Goal: Task Accomplishment & Management: Complete application form

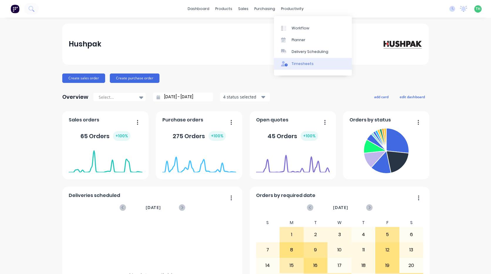
click at [301, 62] on div "Timesheets" at bounding box center [303, 63] width 22 height 5
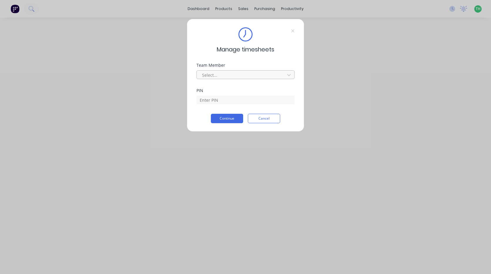
click at [250, 74] on div at bounding box center [242, 74] width 81 height 7
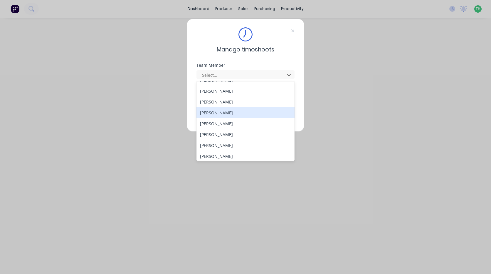
scroll to position [282, 0]
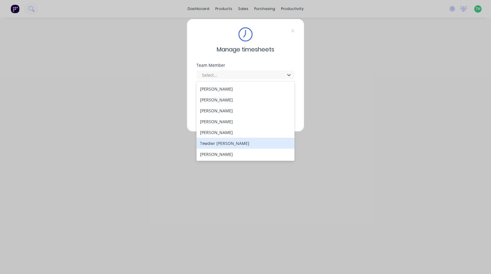
click at [239, 143] on div "Tewdwr [PERSON_NAME]" at bounding box center [246, 143] width 98 height 11
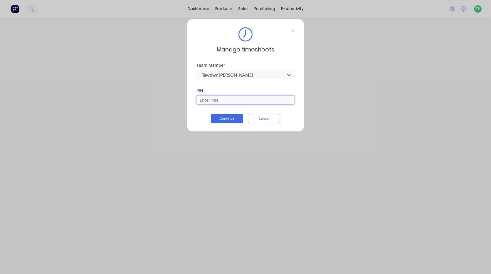
click at [233, 100] on input at bounding box center [246, 100] width 98 height 9
type input "2711"
click at [211, 114] on button "Continue" at bounding box center [227, 118] width 32 height 9
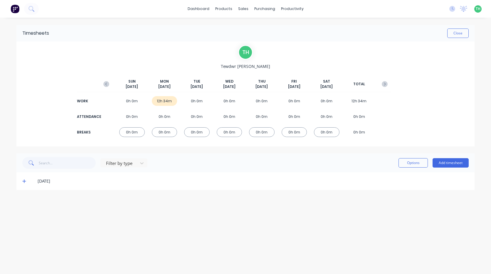
click at [23, 183] on icon at bounding box center [24, 181] width 4 height 4
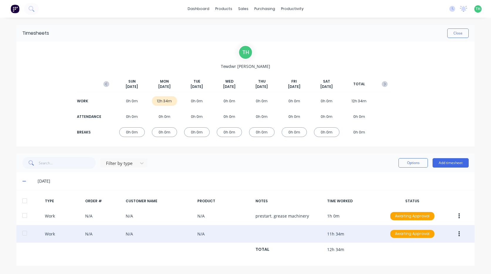
click at [459, 235] on icon "button" at bounding box center [459, 233] width 1 height 5
click at [422, 222] on div "Edit" at bounding box center [438, 223] width 45 height 9
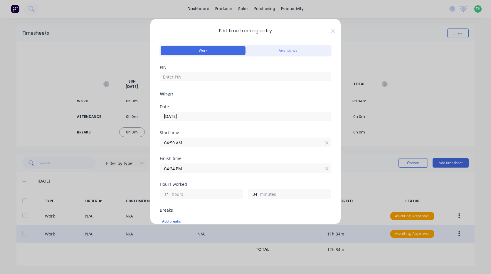
click at [223, 82] on div "PIN" at bounding box center [246, 77] width 172 height 25
click at [226, 78] on input at bounding box center [246, 76] width 172 height 9
type input "2711"
click at [194, 146] on input "04:50 AM" at bounding box center [245, 142] width 171 height 9
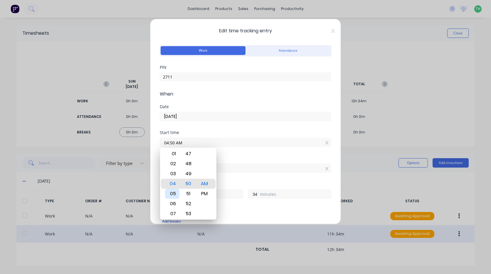
click at [174, 194] on div "05" at bounding box center [172, 194] width 14 height 10
type input "05:50 AM"
type input "10"
type input "05:46 AM"
type input "38"
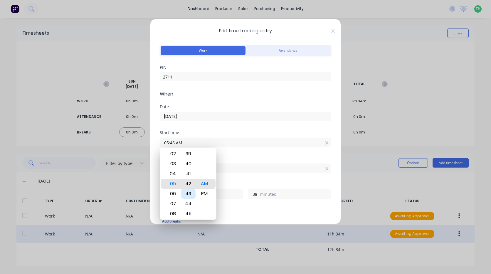
type input "05:42 AM"
type input "42"
type input "05:39 AM"
type input "45"
type input "05:36 AM"
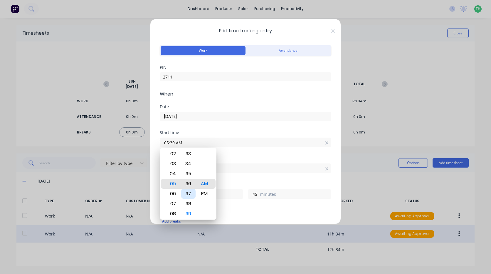
type input "48"
type input "05:33 AM"
type input "51"
type input "05:29 AM"
type input "55"
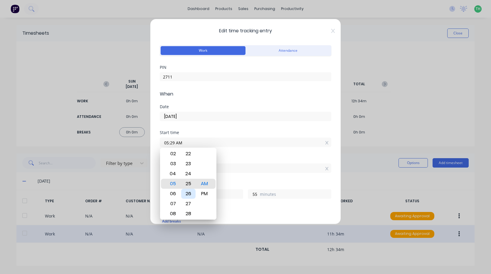
type input "05:25 AM"
type input "59"
type input "05:21 AM"
type input "11"
type input "3"
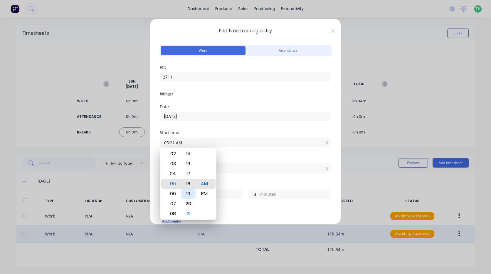
type input "05:18 AM"
type input "6"
type input "05:14 AM"
type input "10"
type input "05:10 AM"
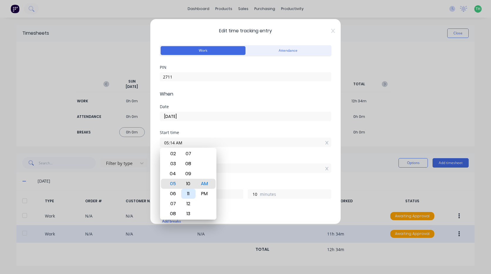
type input "14"
type input "05:06 AM"
type input "18"
type input "05:03 AM"
type input "21"
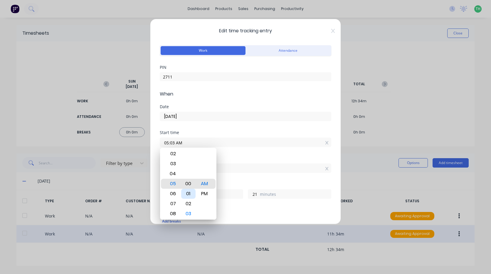
type input "05:00 AM"
type input "24"
drag, startPoint x: 257, startPoint y: 176, endPoint x: 241, endPoint y: 178, distance: 16.0
click at [256, 176] on div "Finish time 04:24 PM" at bounding box center [246, 169] width 172 height 26
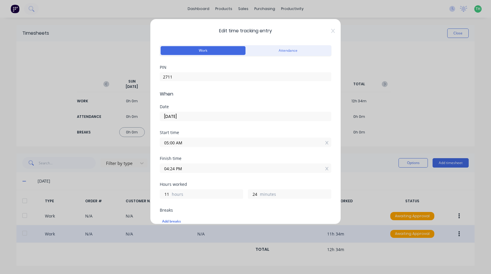
click at [188, 167] on input "04:24 PM" at bounding box center [245, 168] width 171 height 9
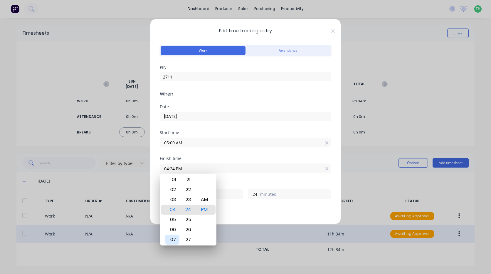
click at [173, 240] on div "07" at bounding box center [172, 240] width 14 height 10
type input "07:24 PM"
type input "14"
type input "07:19 PM"
type input "19"
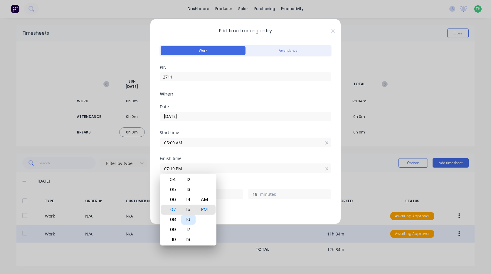
type input "07:15 PM"
type input "15"
type input "07:12 PM"
type input "12"
type input "07:08 PM"
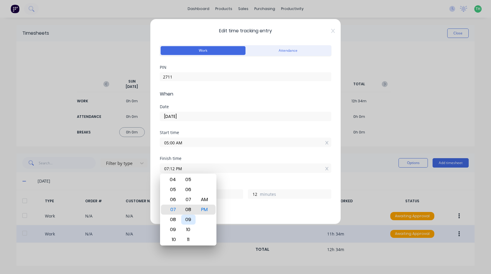
type input "8"
type input "07:04 PM"
type input "4"
type input "07:01 PM"
type input "1"
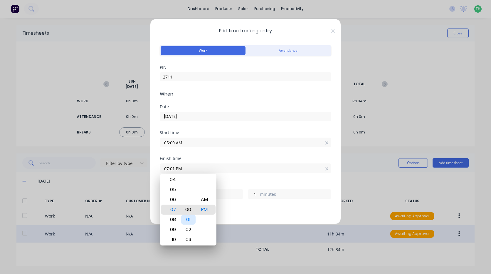
type input "07:00 PM"
type input "0"
click at [207, 199] on div "AM" at bounding box center [204, 200] width 14 height 10
type input "07:00 AM"
type input "2"
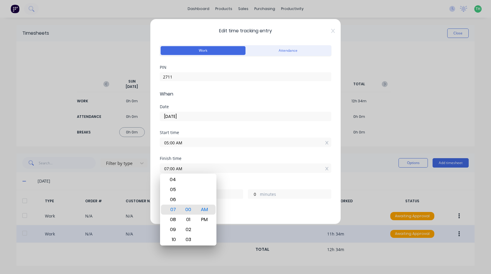
click at [231, 180] on div "Finish time 07:00 AM" at bounding box center [246, 169] width 172 height 26
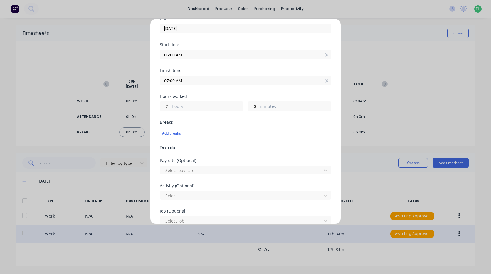
scroll to position [88, 0]
click at [207, 169] on div at bounding box center [242, 169] width 154 height 7
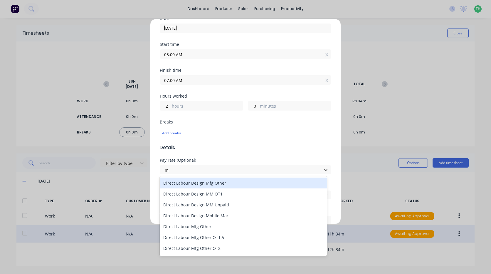
type input "mo"
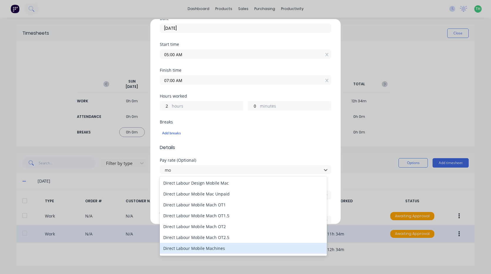
click at [208, 248] on div "Direct Labour Mobile Machines" at bounding box center [243, 248] width 167 height 11
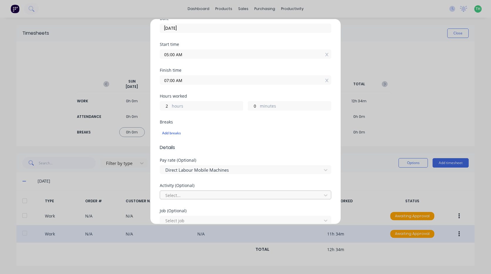
click at [192, 194] on div at bounding box center [242, 195] width 154 height 7
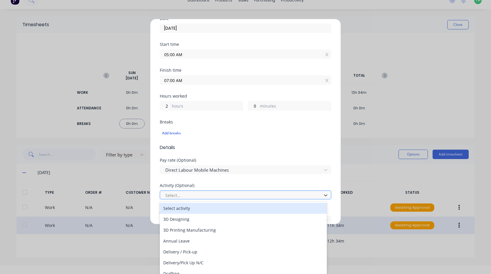
scroll to position [9, 0]
type input "m"
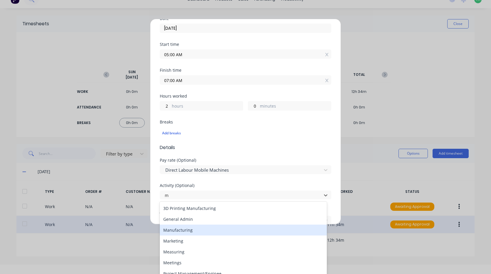
click at [197, 232] on div "Manufacturing" at bounding box center [243, 230] width 167 height 11
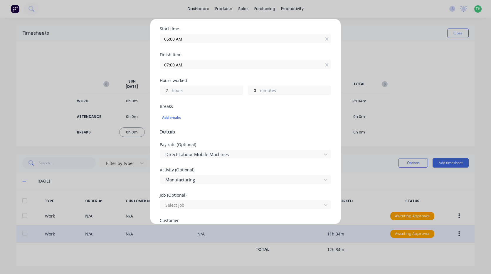
scroll to position [147, 0]
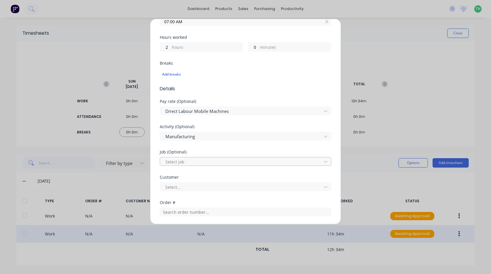
click at [191, 162] on div at bounding box center [242, 161] width 154 height 7
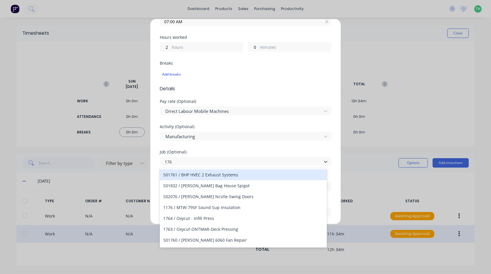
type input "1767"
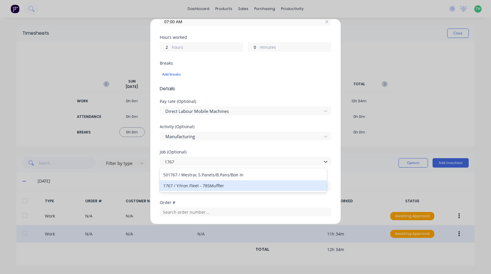
click at [214, 186] on div "1767 / Y/Iron Fleet - 785Muffler" at bounding box center [243, 185] width 167 height 11
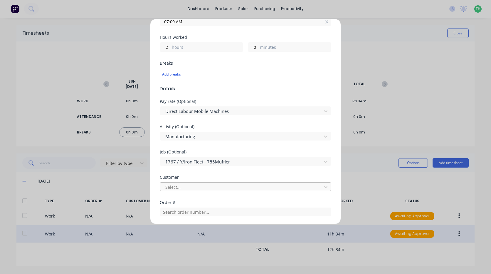
click at [212, 189] on div at bounding box center [242, 186] width 154 height 7
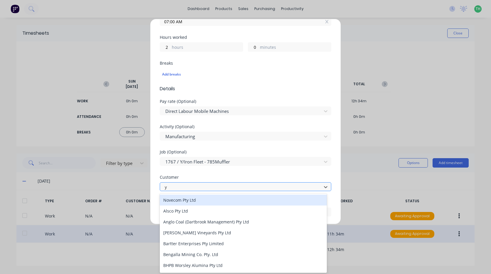
type input "ye"
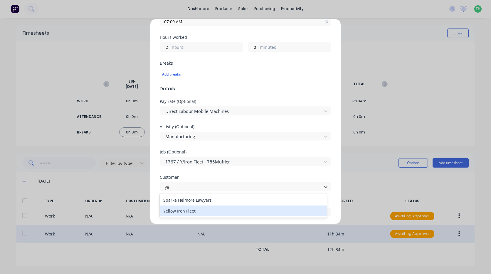
click at [209, 208] on div "Yellow Iron Fleet" at bounding box center [243, 210] width 167 height 11
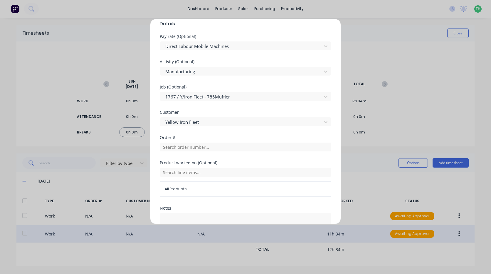
scroll to position [235, 0]
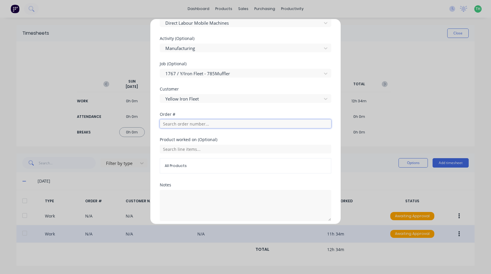
click at [196, 124] on input "text" at bounding box center [246, 123] width 172 height 9
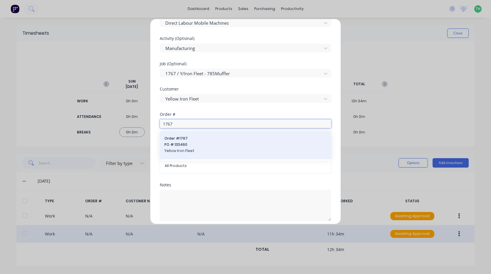
type input "1767"
click at [200, 143] on span "PO #: 133460" at bounding box center [246, 144] width 162 height 5
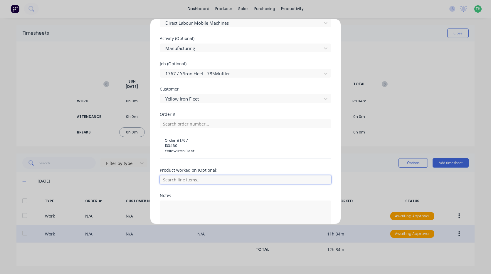
click at [200, 182] on input "text" at bounding box center [246, 179] width 172 height 9
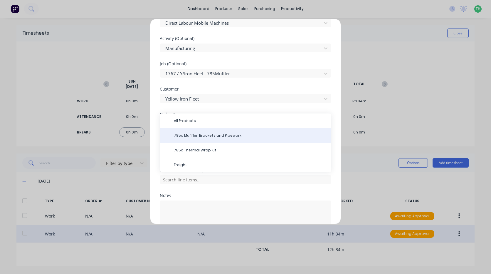
click at [197, 138] on span "785c Muffler, Brackets and Pipework" at bounding box center [250, 135] width 153 height 5
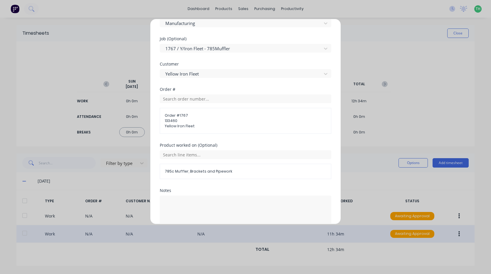
scroll to position [290, 0]
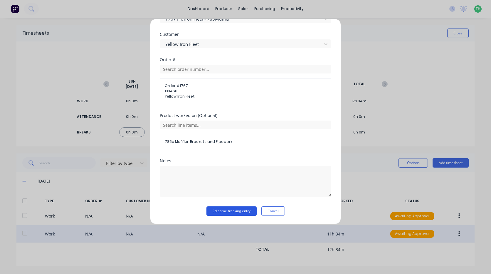
click at [227, 212] on button "Edit time tracking entry" at bounding box center [232, 210] width 50 height 9
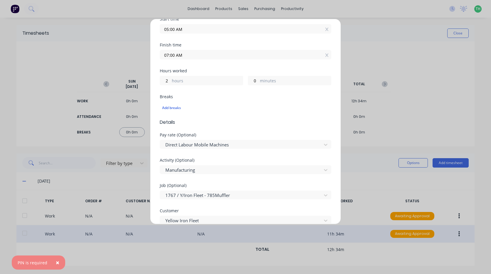
scroll to position [0, 0]
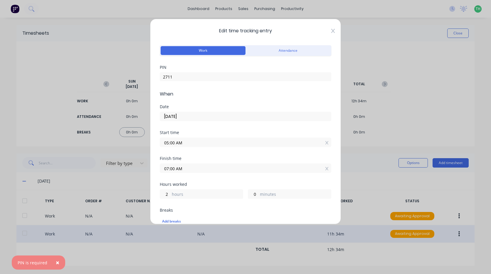
click at [331, 30] on icon at bounding box center [333, 31] width 4 height 4
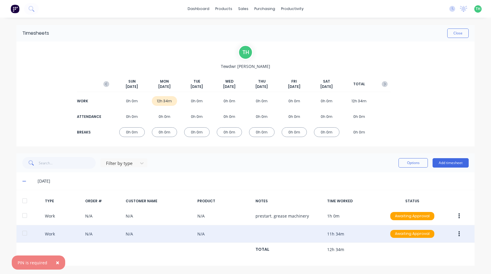
click at [463, 237] on button "button" at bounding box center [460, 234] width 14 height 11
click at [436, 245] on div "Delete" at bounding box center [438, 247] width 45 height 9
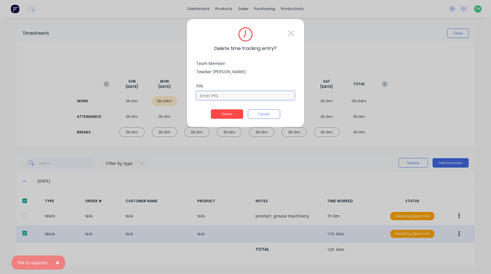
click at [227, 94] on input at bounding box center [246, 95] width 98 height 9
type input "2711"
click at [230, 112] on button "Delete" at bounding box center [227, 113] width 32 height 9
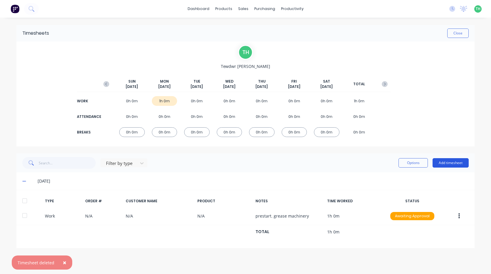
click at [447, 161] on button "Add timesheet" at bounding box center [451, 162] width 36 height 9
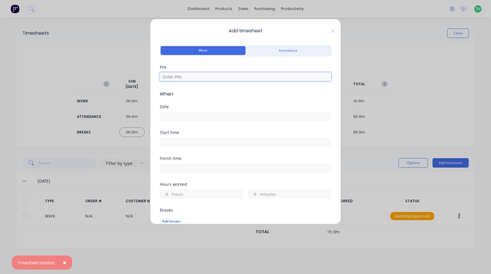
click at [192, 78] on input at bounding box center [246, 76] width 172 height 9
type input "2711"
click at [194, 117] on input at bounding box center [245, 116] width 171 height 9
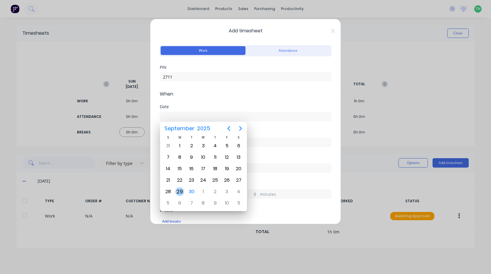
click at [180, 192] on div "29" at bounding box center [179, 191] width 9 height 9
type input "[DATE]"
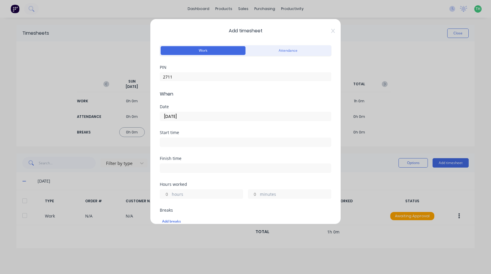
click at [179, 141] on input at bounding box center [245, 142] width 171 height 9
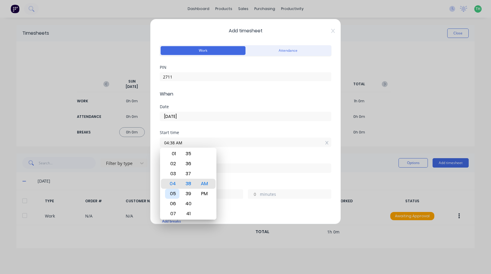
click at [172, 195] on div "05" at bounding box center [172, 194] width 14 height 10
type input "05:00 AM"
click at [231, 176] on div "Finish time" at bounding box center [246, 169] width 172 height 26
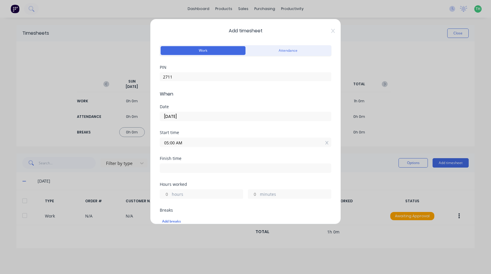
click at [198, 170] on input at bounding box center [245, 168] width 171 height 9
type input "04:38 AM"
type input "23"
type input "38"
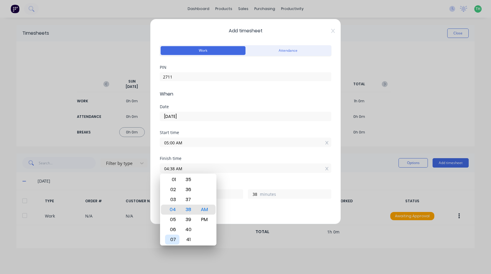
click at [177, 238] on div "07" at bounding box center [172, 240] width 14 height 10
type input "07:38 AM"
type input "2"
type input "07:35 AM"
type input "35"
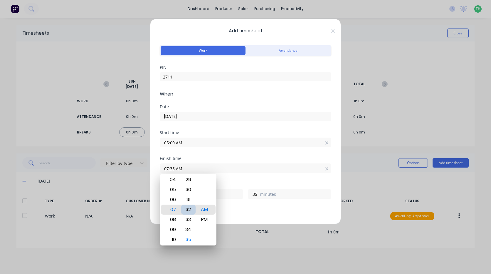
type input "07:32 AM"
type input "32"
type input "07:28 AM"
type input "28"
type input "07:24 AM"
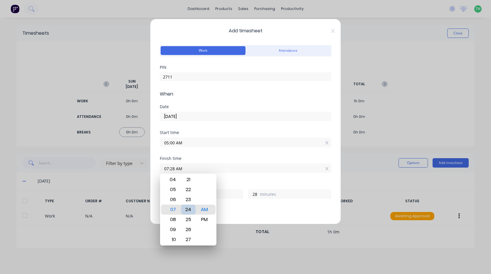
type input "24"
type input "07:20 AM"
type input "20"
type input "07:17 AM"
type input "17"
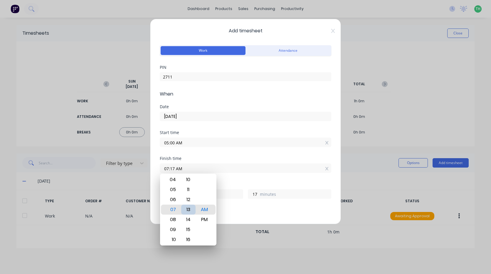
type input "07:13 AM"
type input "13"
type input "07:09 AM"
type input "9"
type input "07:05 AM"
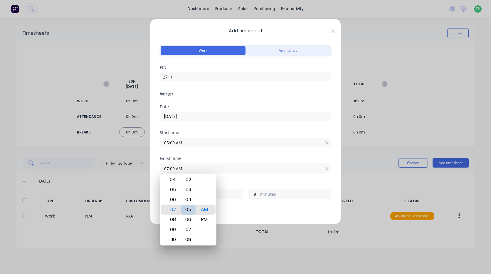
type input "5"
type input "07:03 AM"
type input "3"
type input "07:00 AM"
type input "0"
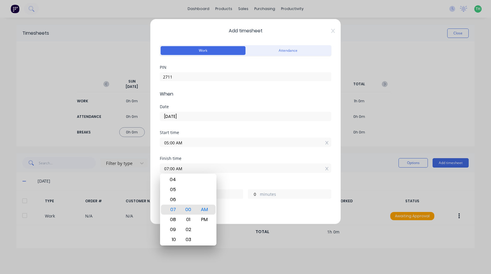
click at [224, 179] on div "Finish time 07:00 AM" at bounding box center [246, 169] width 172 height 26
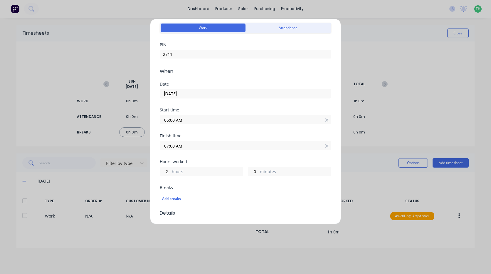
scroll to position [88, 0]
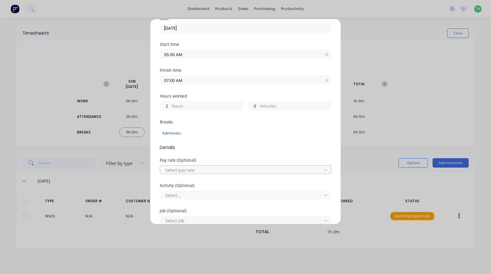
click at [192, 169] on div at bounding box center [242, 169] width 154 height 7
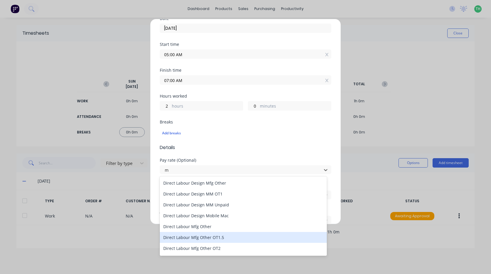
type input "mo"
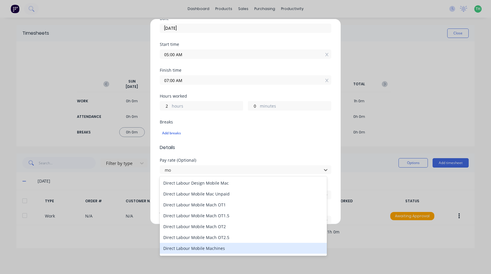
click at [203, 247] on div "Direct Labour Mobile Machines" at bounding box center [243, 248] width 167 height 11
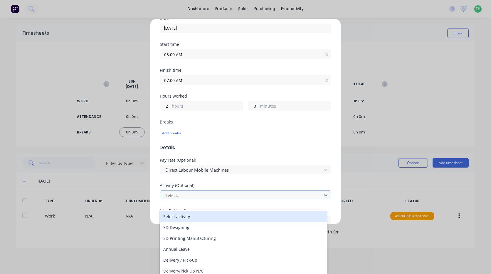
click at [189, 196] on div at bounding box center [242, 195] width 154 height 7
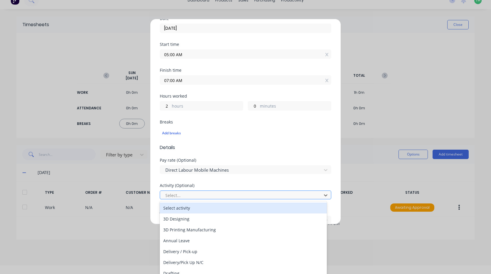
scroll to position [9, 0]
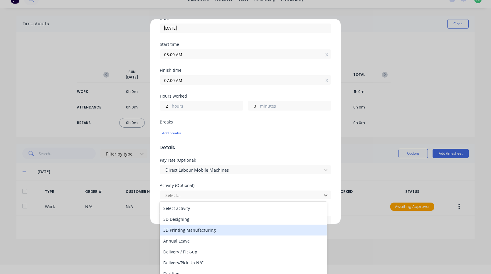
type input "m"
click at [198, 227] on div "Manufacturing" at bounding box center [243, 230] width 167 height 11
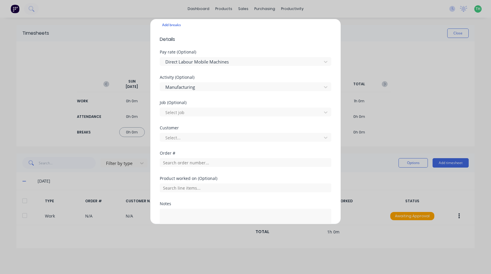
scroll to position [206, 0]
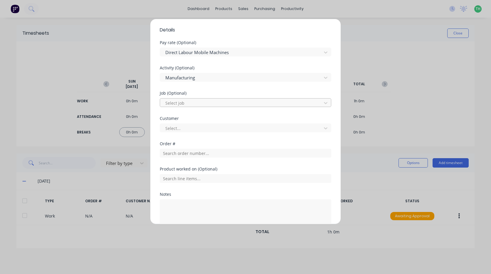
click at [185, 102] on div at bounding box center [242, 102] width 154 height 7
type input "1767"
click at [205, 130] on div at bounding box center [242, 128] width 154 height 7
type input "ye"
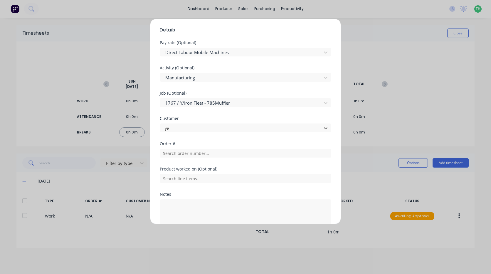
click at [198, 153] on input "text" at bounding box center [246, 153] width 172 height 9
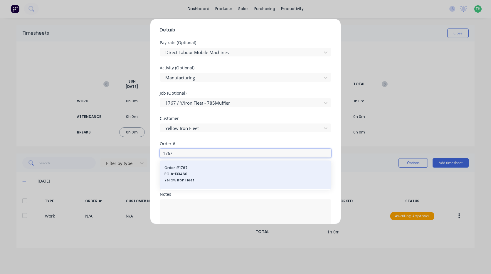
type input "1767"
click at [199, 171] on span "PO #: 133460" at bounding box center [246, 173] width 162 height 5
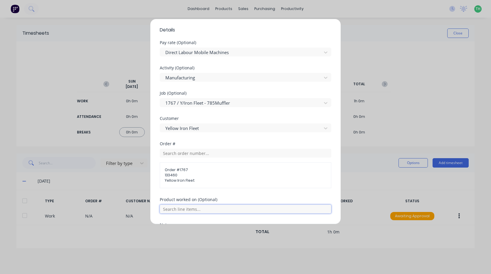
click at [192, 209] on input "text" at bounding box center [246, 209] width 172 height 9
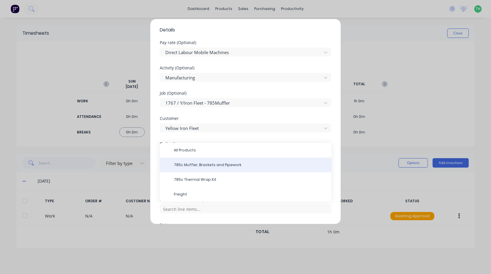
click at [196, 166] on span "785c Muffler, Brackets and Pipework" at bounding box center [250, 164] width 153 height 5
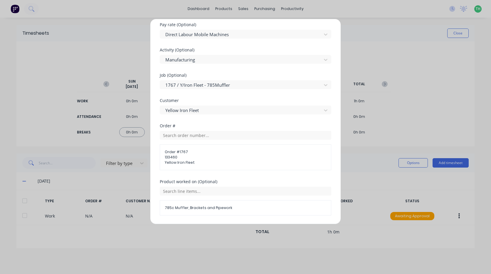
scroll to position [290, 0]
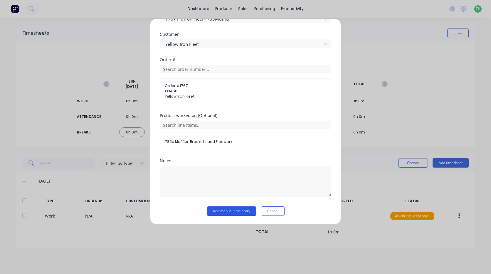
click at [231, 211] on button "Add manual time entry" at bounding box center [232, 210] width 50 height 9
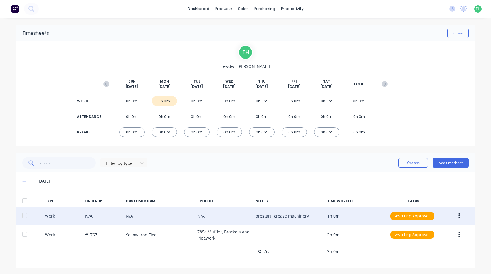
scroll to position [1, 0]
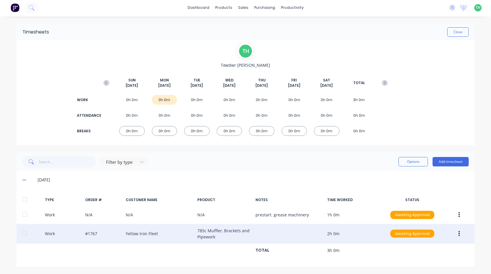
click at [458, 231] on button "button" at bounding box center [460, 233] width 14 height 11
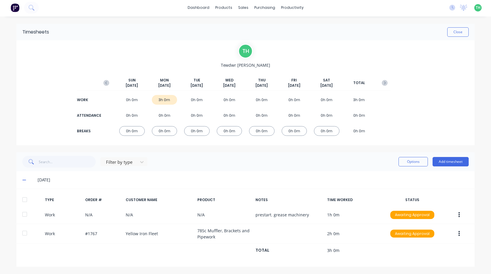
click at [387, 184] on div "[DATE]" at bounding box center [245, 180] width 458 height 18
click at [459, 160] on button "Add timesheet" at bounding box center [451, 161] width 36 height 9
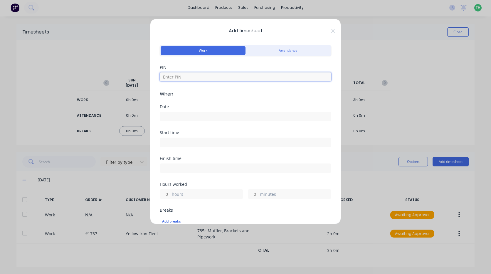
click at [183, 78] on input at bounding box center [246, 76] width 172 height 9
type input "2711"
click at [180, 115] on input at bounding box center [245, 116] width 171 height 9
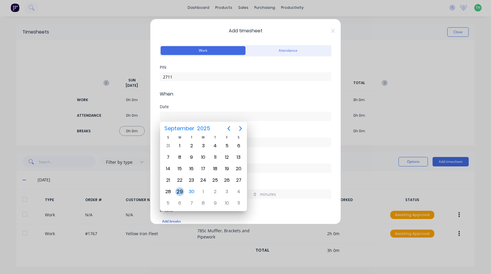
click at [183, 192] on div "29" at bounding box center [179, 191] width 9 height 9
type input "[DATE]"
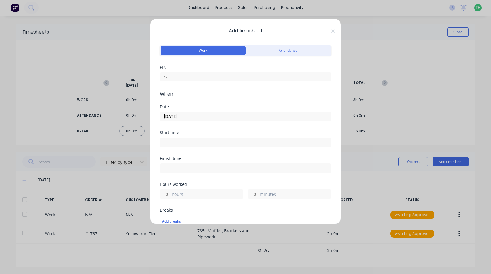
click at [179, 145] on input at bounding box center [245, 142] width 171 height 9
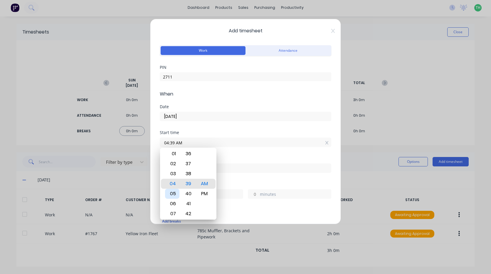
click at [174, 194] on div "05" at bounding box center [172, 194] width 14 height 10
click at [175, 204] on div "07" at bounding box center [172, 204] width 14 height 10
type input "07:00 AM"
click at [234, 180] on div "Finish time" at bounding box center [246, 169] width 172 height 26
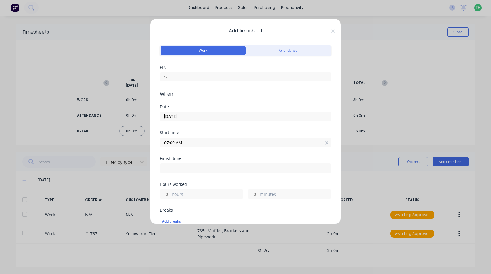
click at [184, 169] on input at bounding box center [245, 168] width 171 height 9
type input "04:39 AM"
type input "21"
type input "39"
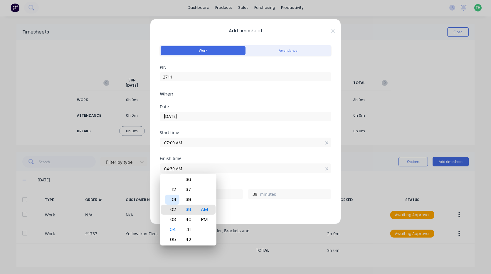
type input "02:39 AM"
type input "19"
click at [174, 192] on div "12" at bounding box center [172, 190] width 14 height 10
type input "12:39 AM"
type input "17"
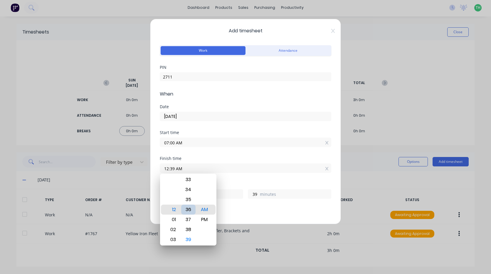
type input "12:36 AM"
type input "36"
type input "12:33 AM"
type input "33"
type input "12:31 AM"
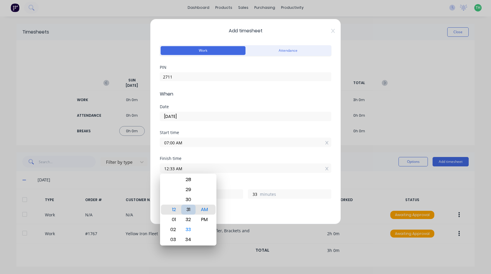
type input "31"
type input "12:30 AM"
type input "30"
click at [206, 218] on div "PM" at bounding box center [204, 220] width 14 height 10
type input "12:30 PM"
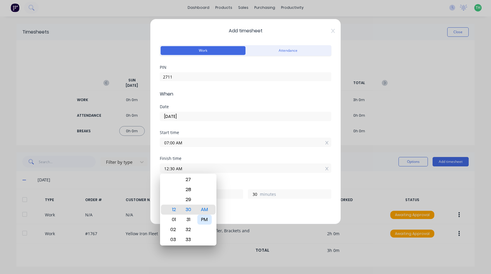
type input "5"
click at [231, 180] on div "Finish time 12:30 PM" at bounding box center [246, 169] width 172 height 26
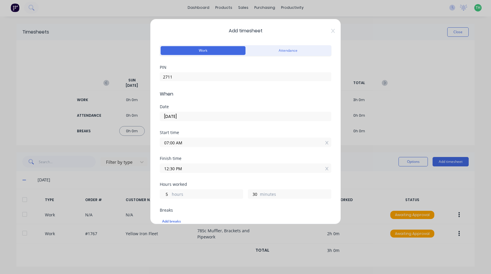
scroll to position [29, 0]
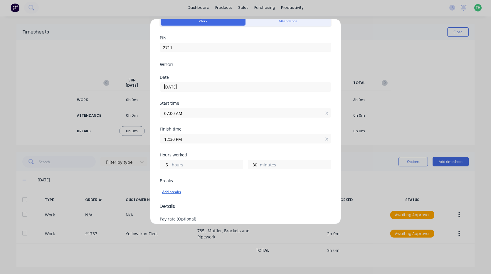
click at [172, 192] on div "Add breaks" at bounding box center [245, 192] width 167 height 8
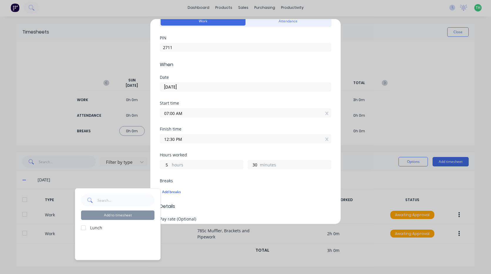
click at [83, 229] on div at bounding box center [84, 228] width 12 height 12
click at [128, 216] on button "Add to timesheet" at bounding box center [117, 214] width 73 height 9
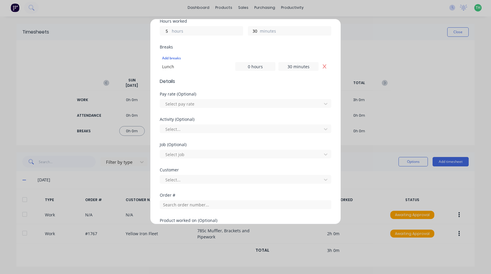
scroll to position [174, 0]
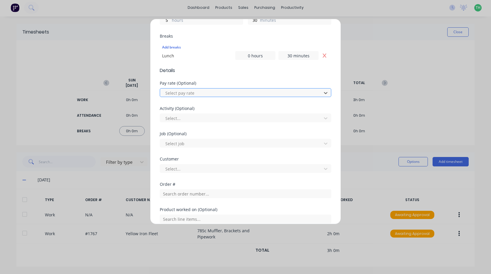
click at [205, 94] on div at bounding box center [242, 92] width 154 height 7
click at [196, 115] on div at bounding box center [242, 118] width 154 height 7
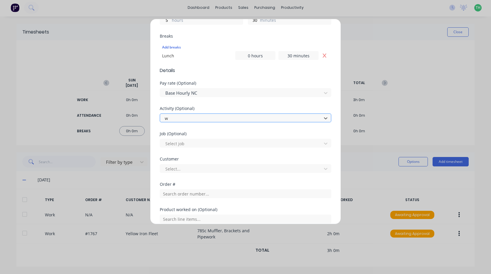
type input "wo"
click at [195, 168] on div at bounding box center [242, 168] width 154 height 7
type input "hu"
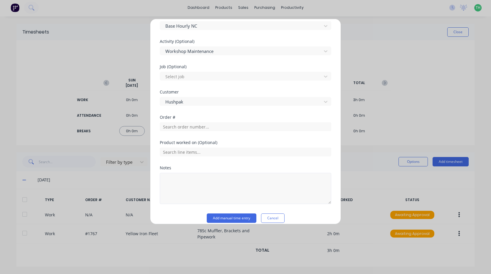
scroll to position [248, 0]
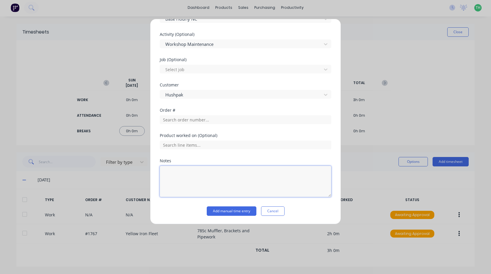
click at [177, 176] on textarea at bounding box center [246, 181] width 172 height 31
type textarea "moving bays, modify bench"
click at [229, 211] on button "Add manual time entry" at bounding box center [232, 210] width 50 height 9
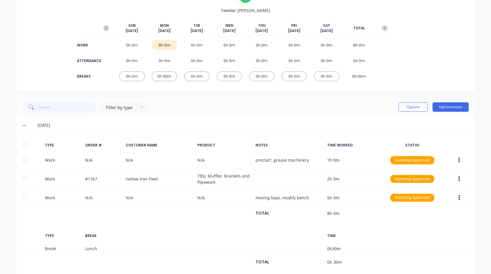
scroll to position [60, 0]
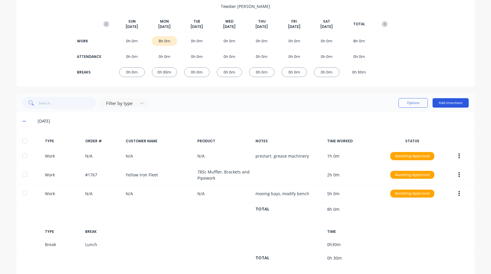
click at [446, 102] on button "Add timesheet" at bounding box center [451, 102] width 36 height 9
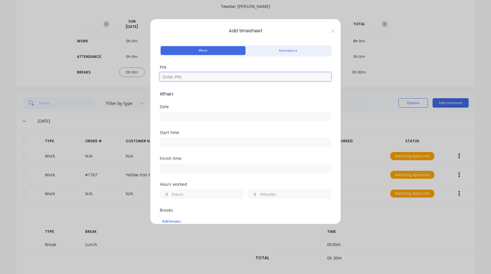
drag, startPoint x: 264, startPoint y: 77, endPoint x: 261, endPoint y: 78, distance: 3.9
click at [264, 77] on input at bounding box center [246, 76] width 172 height 9
type input "2711"
click at [216, 118] on input at bounding box center [245, 116] width 171 height 9
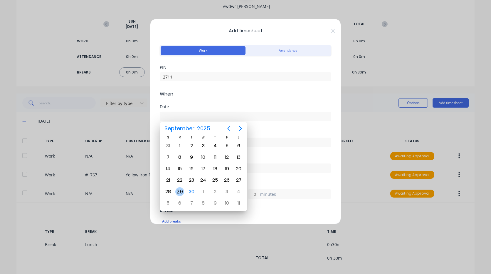
click at [181, 190] on div "29" at bounding box center [179, 191] width 9 height 9
type input "[DATE]"
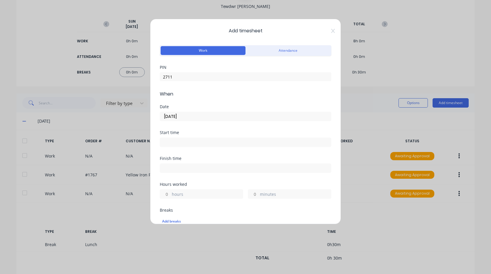
click at [183, 144] on input at bounding box center [245, 142] width 171 height 9
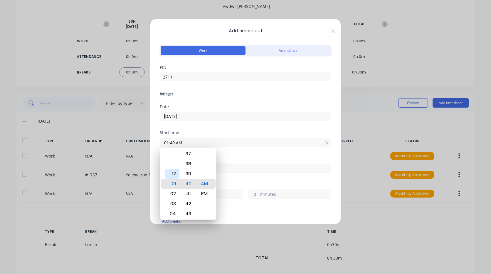
click at [175, 175] on div "12" at bounding box center [172, 174] width 14 height 10
type input "12:30 AM"
click at [237, 179] on div "Finish time" at bounding box center [246, 169] width 172 height 26
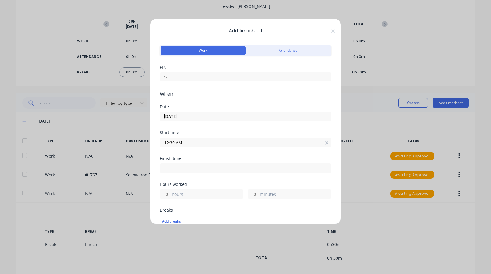
click at [178, 171] on input at bounding box center [245, 168] width 171 height 9
type input "04:41 AM"
type input "4"
type input "11"
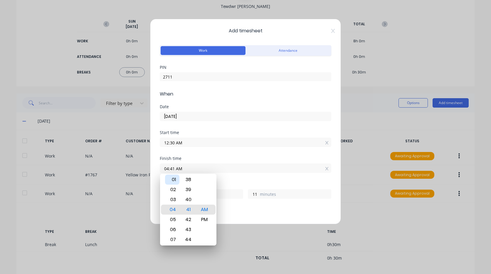
click at [172, 180] on div "01" at bounding box center [172, 180] width 14 height 10
type input "01:41 AM"
type input "1"
type input "01:38 AM"
type input "8"
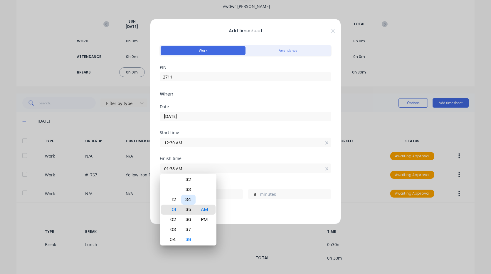
type input "01:35 AM"
type input "5"
type input "01:32 AM"
type input "2"
type input "01:28 AM"
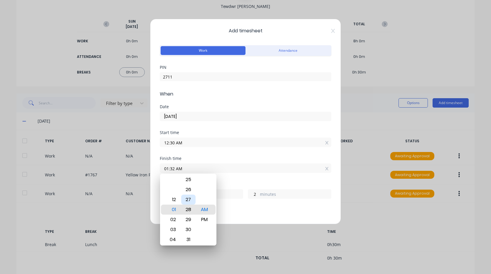
type input "0"
type input "58"
type input "01:25 AM"
type input "55"
type input "01:22 AM"
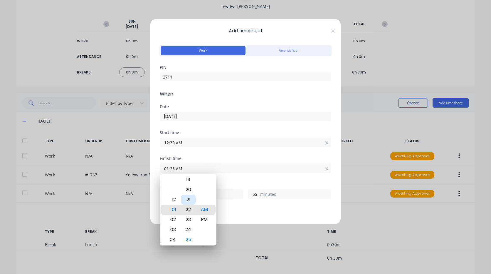
type input "52"
type input "01:18 AM"
type input "48"
type input "01:15 AM"
type input "45"
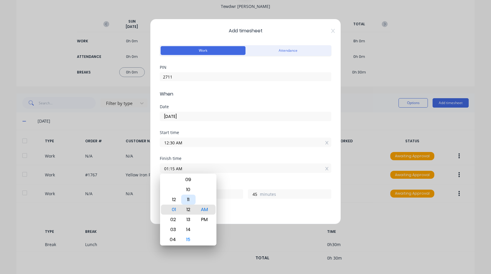
type input "01:12 AM"
type input "42"
type input "01:08 AM"
type input "38"
type input "01:05 AM"
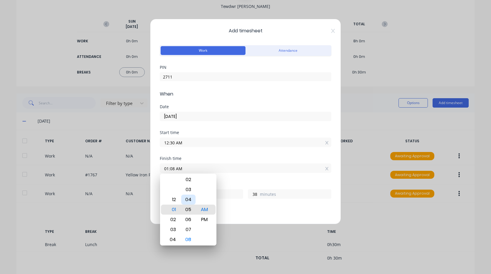
type input "35"
type input "01:03 AM"
type input "33"
type input "01:01 AM"
type input "31"
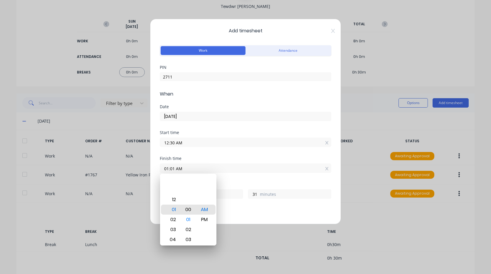
type input "01:00 AM"
type input "30"
click at [235, 181] on div "Finish time 01:00 AM" at bounding box center [246, 169] width 172 height 26
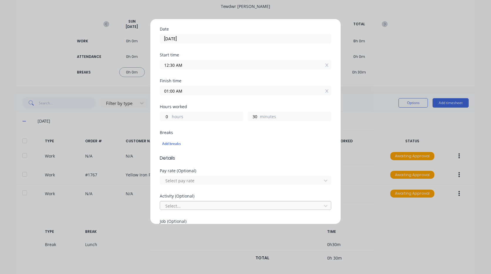
scroll to position [88, 0]
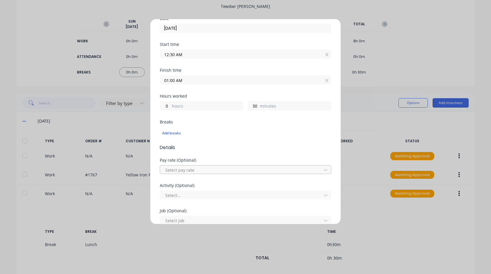
click at [194, 170] on div at bounding box center [242, 169] width 154 height 7
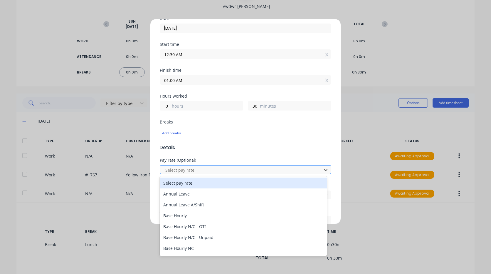
type input "m"
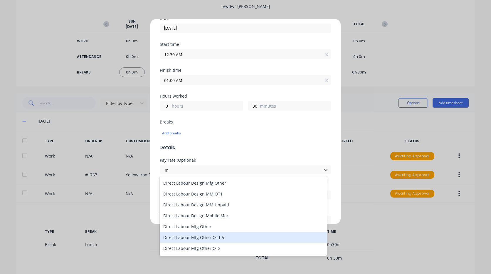
click at [217, 237] on div "Direct Labour Mfg Other OT1.5" at bounding box center [243, 237] width 167 height 11
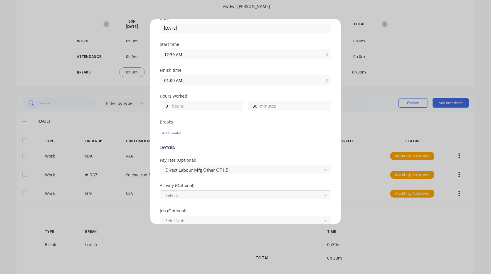
click at [197, 197] on div at bounding box center [242, 195] width 154 height 7
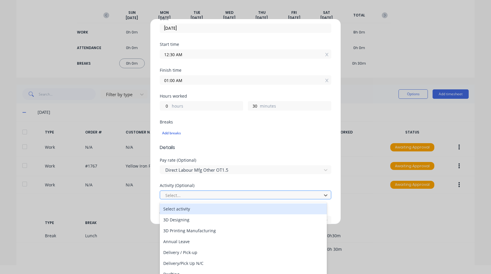
scroll to position [9, 0]
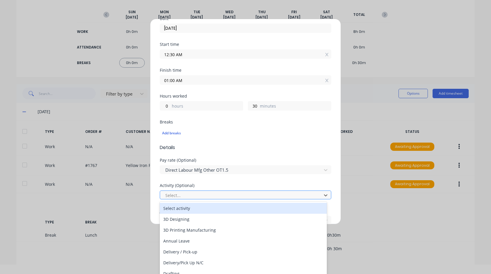
type input "m"
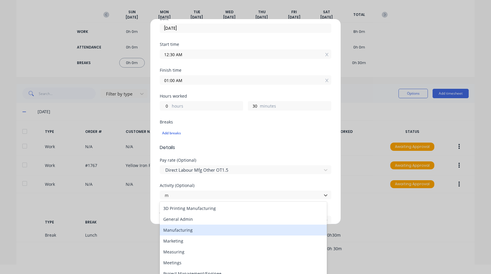
click at [192, 230] on div "Manufacturing" at bounding box center [243, 230] width 167 height 11
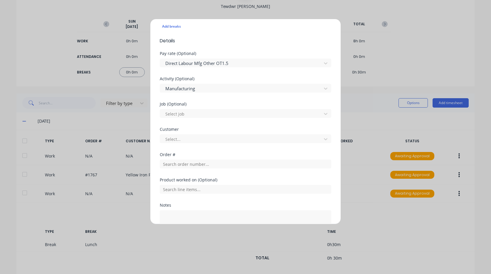
scroll to position [206, 0]
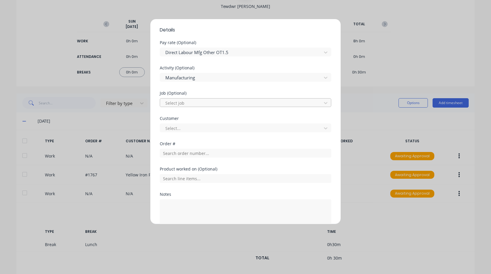
click at [192, 102] on div at bounding box center [242, 102] width 154 height 7
type input "1"
type input "17"
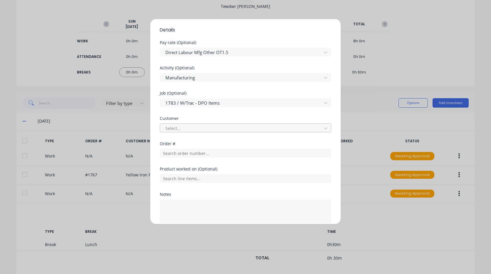
click at [224, 127] on div at bounding box center [242, 128] width 154 height 7
type input "m"
type input "[PERSON_NAME]"
click at [197, 154] on input "text" at bounding box center [246, 153] width 172 height 9
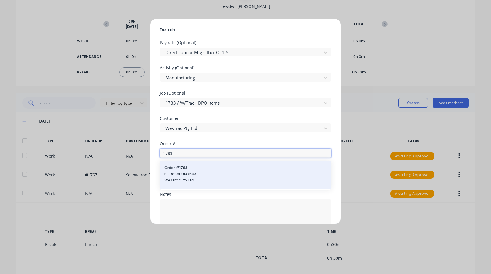
type input "1783"
click at [196, 172] on span "PO #: 3500137603" at bounding box center [246, 173] width 162 height 5
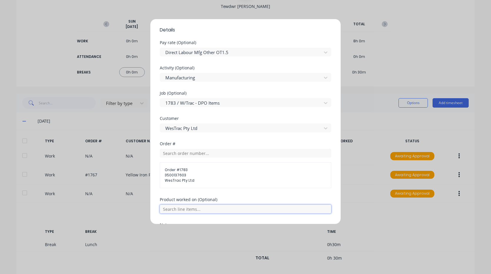
click at [205, 209] on input "text" at bounding box center [246, 209] width 172 height 9
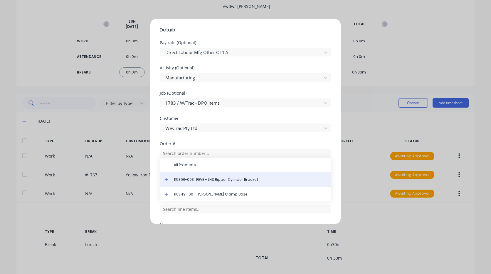
click at [233, 181] on span "115396-003_REVB - LHS Ripper Cylinder Bracket" at bounding box center [250, 179] width 153 height 5
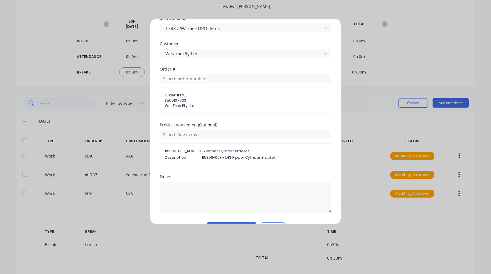
scroll to position [294, 0]
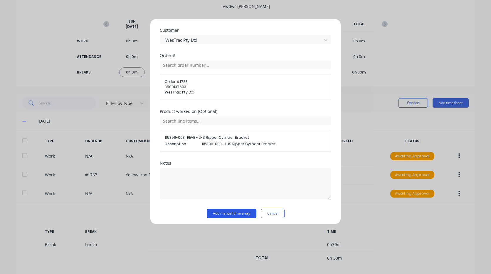
click at [226, 214] on button "Add manual time entry" at bounding box center [232, 213] width 50 height 9
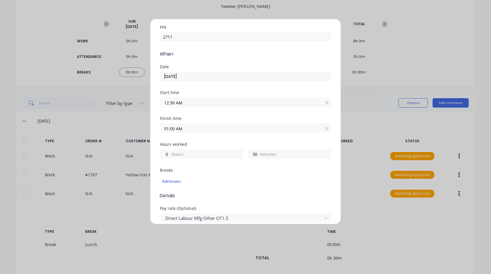
scroll to position [0, 0]
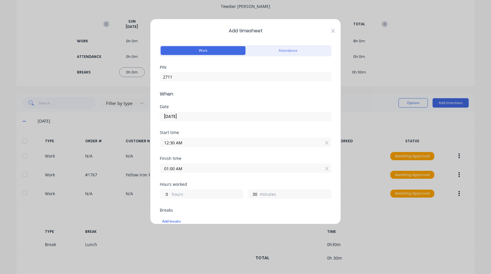
click at [331, 31] on icon at bounding box center [333, 31] width 4 height 4
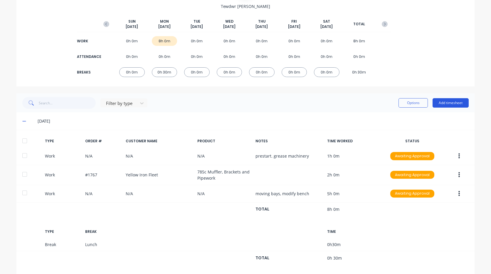
click at [450, 105] on button "Add timesheet" at bounding box center [451, 102] width 36 height 9
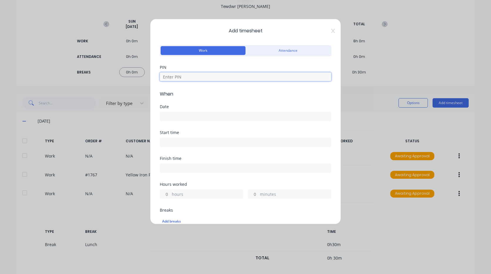
click at [229, 77] on input at bounding box center [246, 76] width 172 height 9
type input "2711"
click at [215, 114] on input at bounding box center [245, 116] width 171 height 9
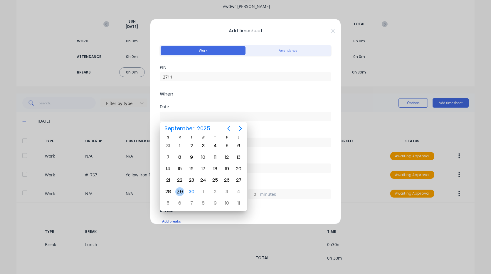
click at [179, 190] on div "29" at bounding box center [179, 191] width 9 height 9
type input "[DATE]"
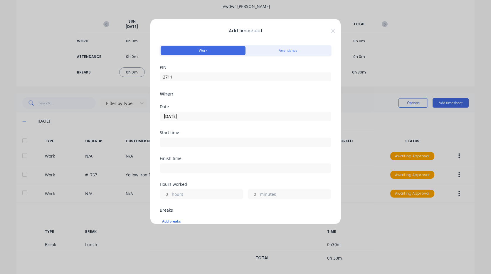
click at [188, 138] on input at bounding box center [245, 142] width 171 height 9
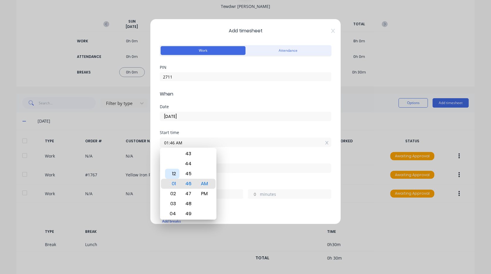
click at [173, 171] on div "12" at bounding box center [172, 174] width 14 height 10
click at [190, 155] on div "30" at bounding box center [188, 154] width 14 height 10
click at [205, 195] on div "PM" at bounding box center [204, 194] width 14 height 10
type input "12:30 PM"
click at [240, 158] on div "Finish time" at bounding box center [246, 158] width 172 height 4
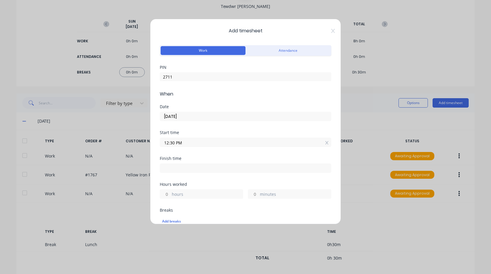
click at [184, 169] on input at bounding box center [245, 168] width 171 height 9
type input "04:46 AM"
type input "16"
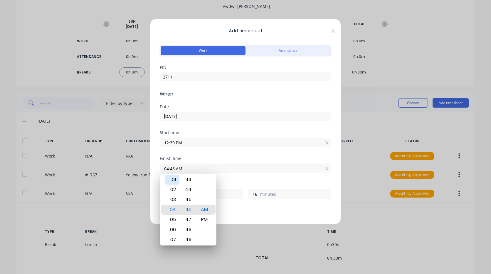
click at [175, 181] on div "01" at bounding box center [172, 180] width 14 height 10
type input "01:46 AM"
type input "13"
type input "01:43 AM"
type input "13"
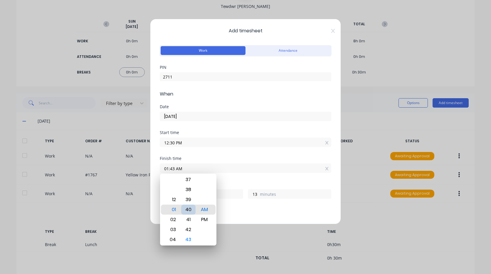
type input "01:40 AM"
type input "10"
type input "01:36 AM"
type input "6"
type input "01:33 AM"
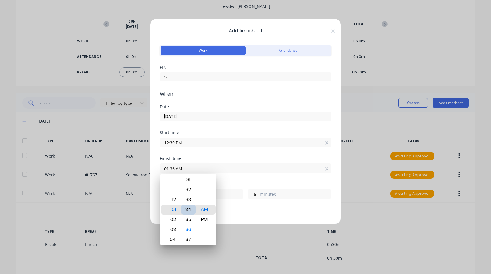
type input "3"
type input "01:31 AM"
type input "1"
type input "01:30 AM"
type input "0"
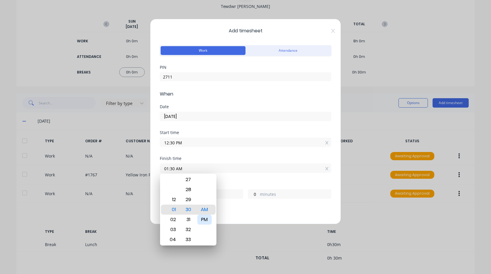
click at [203, 219] on div "PM" at bounding box center [204, 220] width 14 height 10
type input "01:30 PM"
type input "1"
click at [231, 183] on div "Hours worked" at bounding box center [246, 184] width 172 height 4
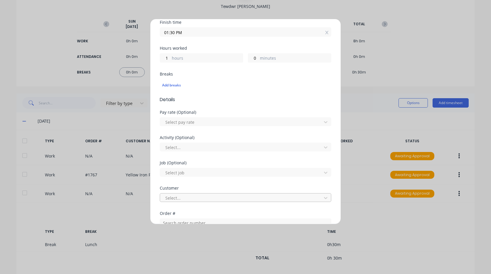
scroll to position [147, 0]
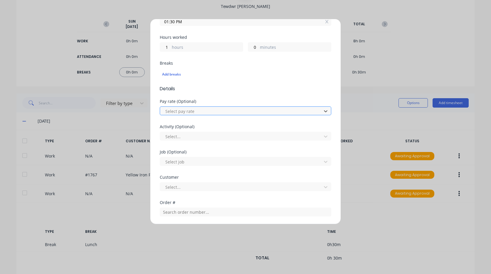
click at [194, 111] on div at bounding box center [242, 111] width 154 height 7
type input "mo"
click at [235, 110] on div at bounding box center [242, 111] width 154 height 7
type input "pr"
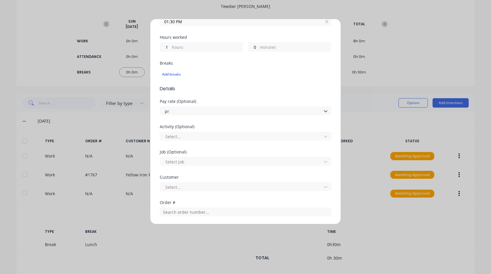
click at [189, 138] on div at bounding box center [242, 136] width 154 height 7
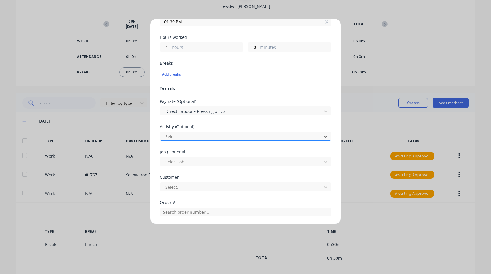
type input "m"
click at [191, 161] on div at bounding box center [242, 161] width 154 height 7
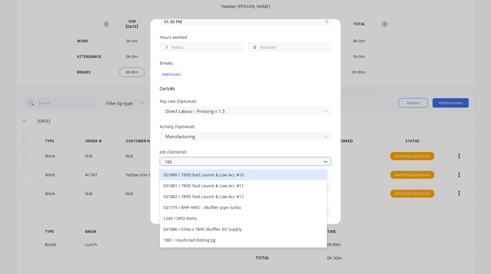
type input "1885"
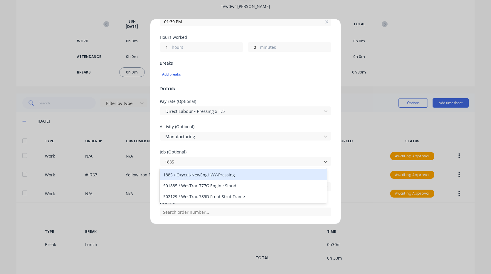
click at [207, 174] on div "1885 / Oxycut-NewEngHWY-Pressing" at bounding box center [243, 174] width 167 height 11
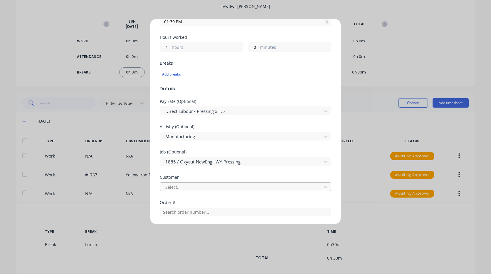
click at [202, 186] on div at bounding box center [242, 186] width 154 height 7
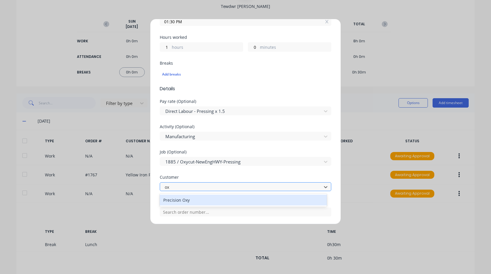
type input "oxy"
click at [190, 201] on div "Precision Oxy" at bounding box center [243, 200] width 167 height 11
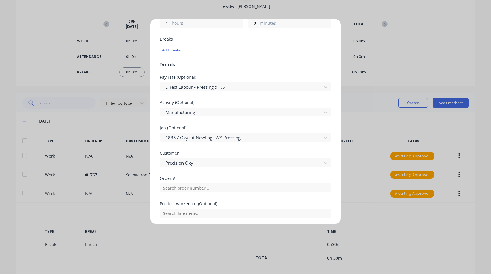
scroll to position [235, 0]
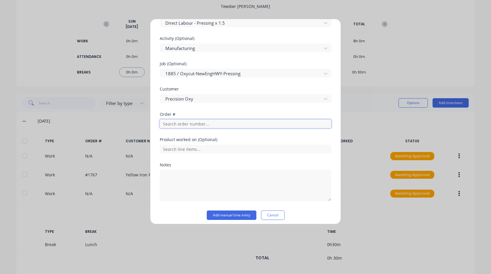
click at [187, 127] on input "text" at bounding box center [246, 123] width 172 height 9
type input "1885"
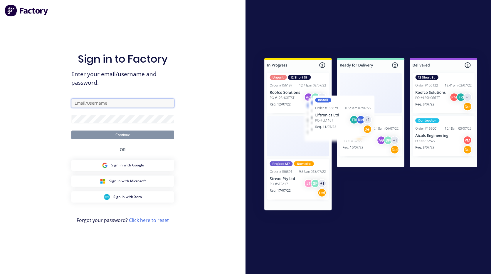
type input "[EMAIL_ADDRESS][PERSON_NAME][DOMAIN_NAME]"
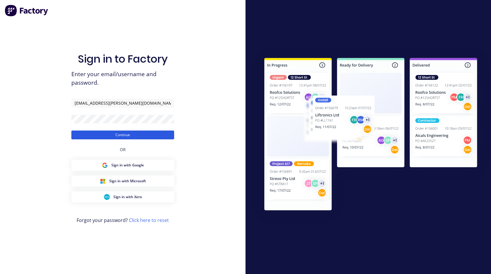
click at [140, 133] on button "Continue" at bounding box center [122, 134] width 103 height 9
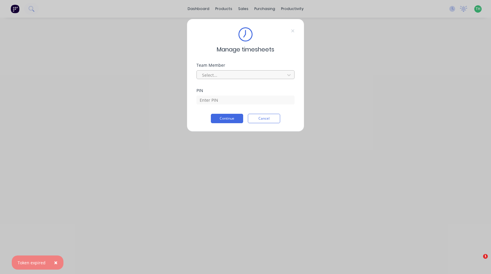
click at [234, 74] on div at bounding box center [242, 74] width 81 height 7
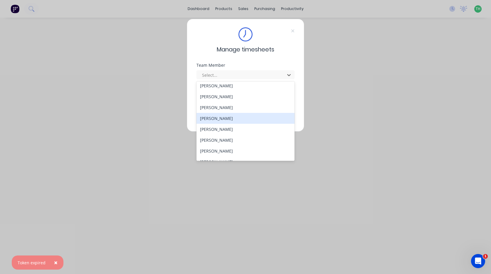
scroll to position [282, 0]
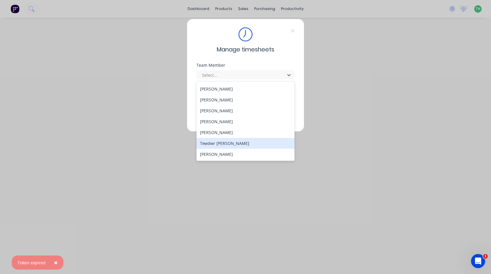
click at [228, 144] on div "Tewdwr [PERSON_NAME]" at bounding box center [246, 143] width 98 height 11
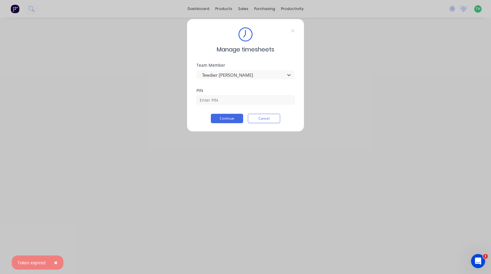
click at [215, 95] on div "PIN" at bounding box center [246, 96] width 98 height 16
click at [215, 96] on input at bounding box center [246, 100] width 98 height 9
type input "2711"
click at [229, 119] on button "Continue" at bounding box center [227, 118] width 32 height 9
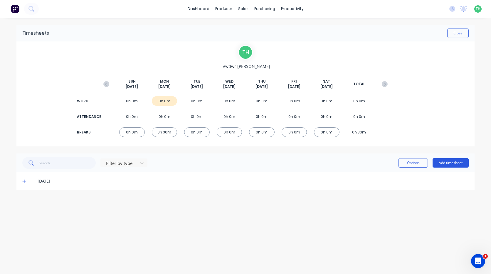
click at [454, 163] on button "Add timesheet" at bounding box center [451, 162] width 36 height 9
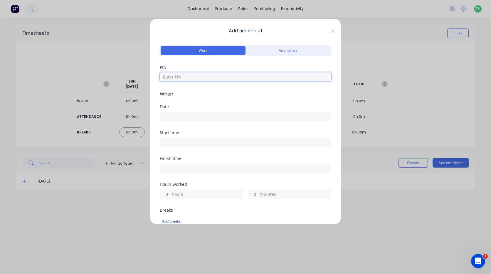
click at [206, 74] on input at bounding box center [246, 76] width 172 height 9
type input "2711"
click at [179, 116] on input at bounding box center [245, 116] width 171 height 9
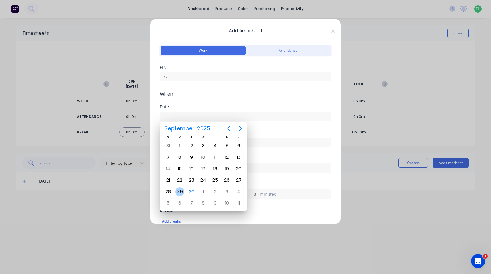
click at [182, 191] on div "29" at bounding box center [179, 191] width 9 height 9
type input "[DATE]"
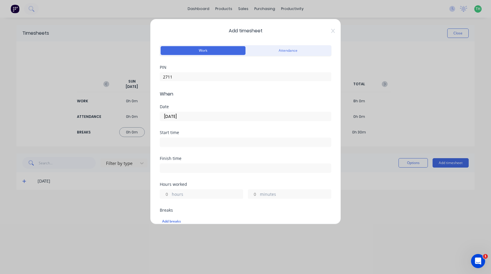
click at [174, 138] on label at bounding box center [246, 142] width 172 height 9
click at [174, 138] on input at bounding box center [245, 142] width 171 height 9
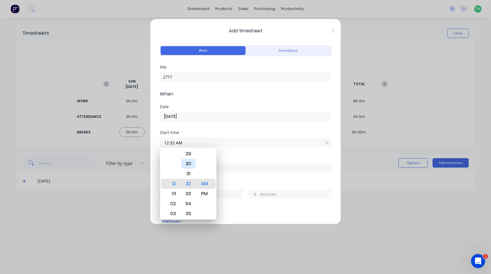
click at [190, 163] on div "30" at bounding box center [188, 164] width 14 height 10
click at [200, 192] on div "PM" at bounding box center [204, 194] width 14 height 10
type input "12:30 PM"
click at [234, 150] on div "Start time 12:30 PM" at bounding box center [246, 143] width 172 height 26
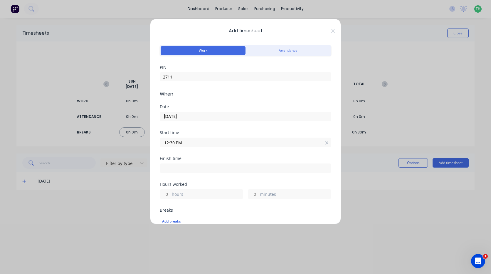
click at [188, 168] on input at bounding box center [245, 168] width 171 height 9
type input "04:48 AM"
type input "16"
type input "18"
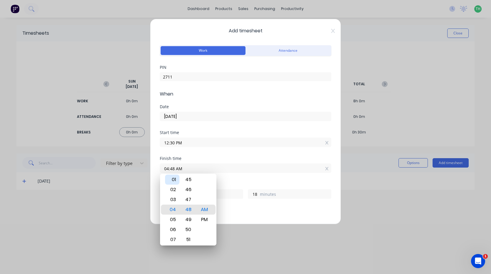
click at [173, 179] on div "01" at bounding box center [172, 180] width 14 height 10
type input "01:48 AM"
type input "13"
click at [192, 199] on div "30" at bounding box center [188, 200] width 14 height 10
click at [207, 220] on div "PM" at bounding box center [204, 220] width 14 height 10
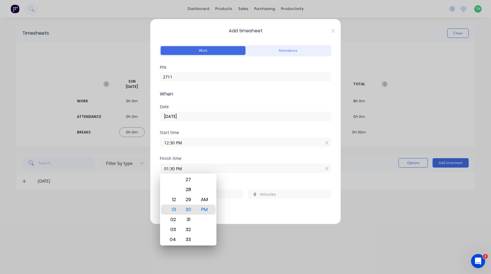
click at [230, 177] on div "Finish time 01:30 PM" at bounding box center [246, 169] width 172 height 26
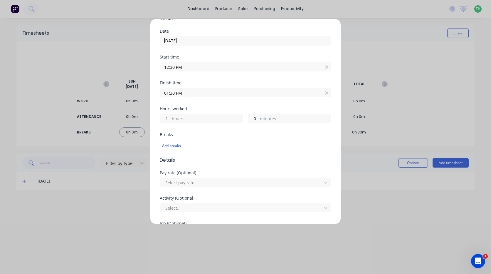
scroll to position [176, 0]
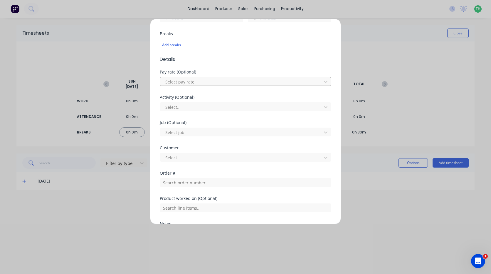
click at [182, 81] on div at bounding box center [242, 81] width 154 height 7
click at [190, 107] on div at bounding box center [242, 106] width 154 height 7
click at [191, 131] on div at bounding box center [242, 132] width 154 height 7
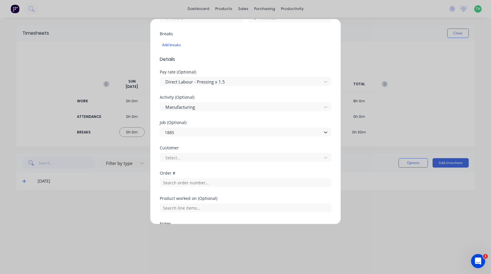
click at [188, 159] on div at bounding box center [242, 157] width 154 height 7
click at [189, 183] on input "text" at bounding box center [246, 182] width 172 height 9
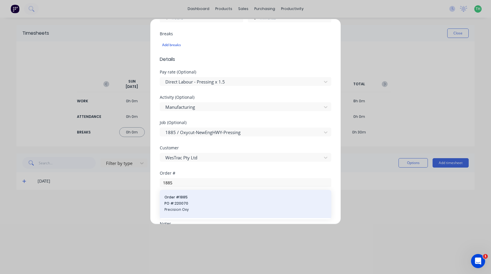
click at [189, 197] on span "Order # 1885" at bounding box center [246, 197] width 162 height 5
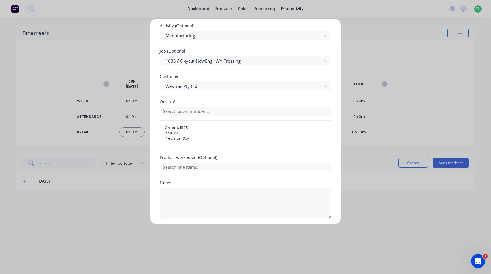
scroll to position [264, 0]
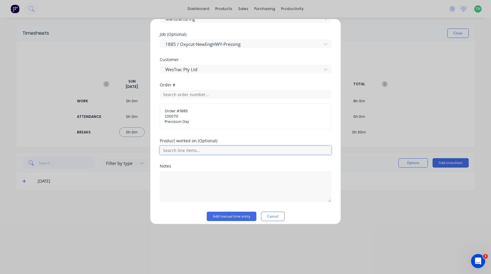
click at [188, 150] on input "text" at bounding box center [246, 150] width 172 height 9
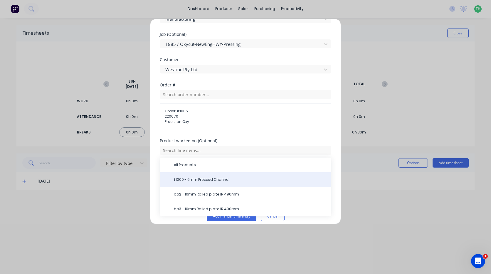
click at [235, 180] on span "f1000 - 6mm Pressed Channel" at bounding box center [250, 179] width 153 height 5
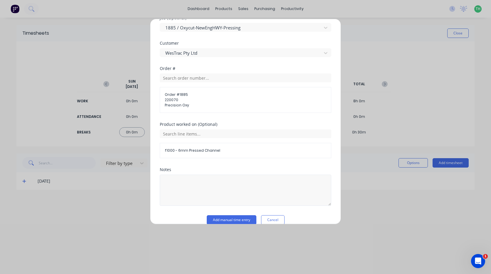
scroll to position [290, 0]
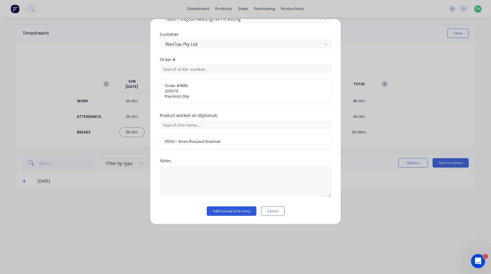
click at [226, 211] on button "Add manual time entry" at bounding box center [232, 210] width 50 height 9
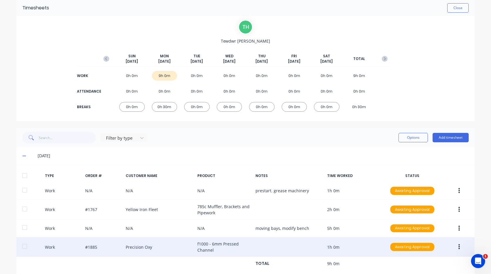
scroll to position [87, 0]
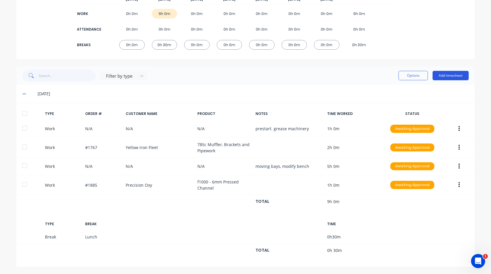
click at [449, 75] on button "Add timesheet" at bounding box center [451, 75] width 36 height 9
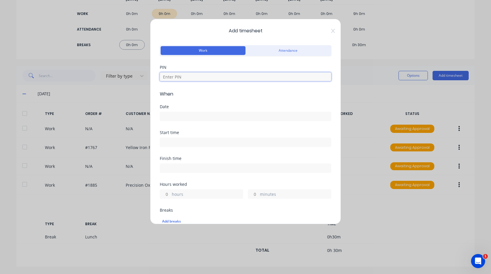
click at [276, 75] on input at bounding box center [246, 76] width 172 height 9
click at [236, 114] on input at bounding box center [245, 116] width 171 height 9
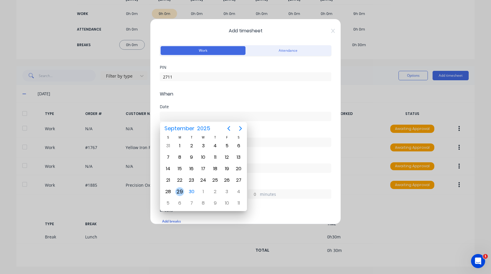
click at [180, 190] on div "29" at bounding box center [179, 191] width 9 height 9
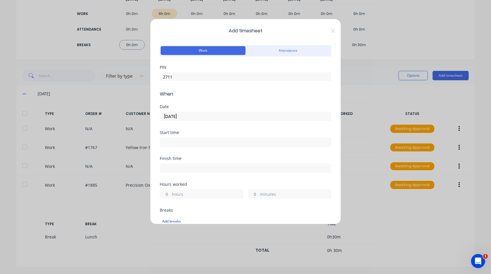
click at [198, 144] on input at bounding box center [245, 142] width 171 height 9
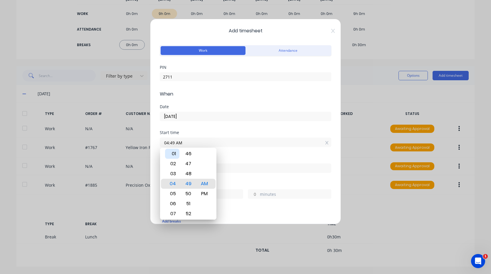
click at [175, 153] on div "01" at bounding box center [172, 154] width 14 height 10
click at [189, 170] on div "30" at bounding box center [188, 174] width 14 height 10
drag, startPoint x: 204, startPoint y: 194, endPoint x: 202, endPoint y: 184, distance: 10.4
click at [203, 194] on div "PM" at bounding box center [204, 194] width 14 height 10
click at [234, 150] on div "Start time 01:30 PM" at bounding box center [246, 143] width 172 height 26
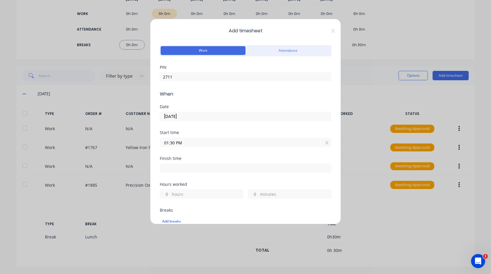
click at [184, 171] on input at bounding box center [245, 168] width 171 height 9
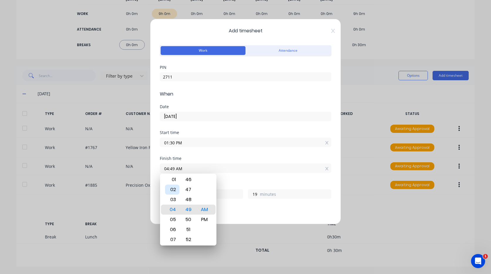
click at [174, 193] on div "02" at bounding box center [172, 190] width 14 height 10
click at [174, 219] on div "03" at bounding box center [172, 220] width 14 height 10
click at [189, 190] on div "30" at bounding box center [188, 190] width 14 height 10
click at [201, 220] on div "PM" at bounding box center [204, 220] width 14 height 10
click at [233, 180] on div "Finish time 03:30 PM" at bounding box center [246, 169] width 172 height 26
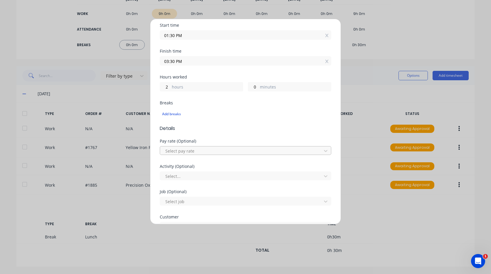
scroll to position [118, 0]
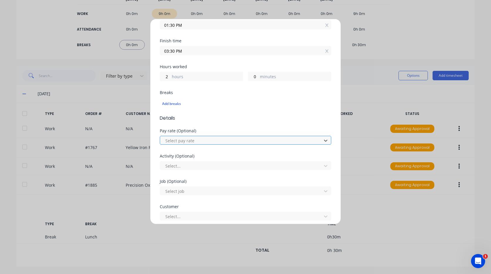
click at [194, 139] on div at bounding box center [242, 140] width 154 height 7
click at [253, 139] on div at bounding box center [242, 140] width 154 height 7
click at [210, 165] on div at bounding box center [242, 165] width 154 height 7
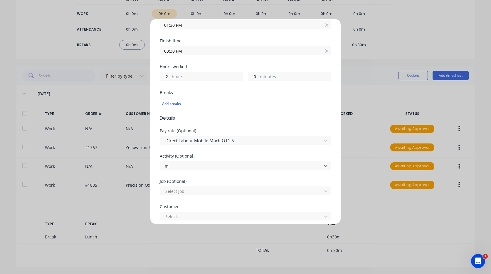
click at [191, 192] on div at bounding box center [242, 190] width 154 height 7
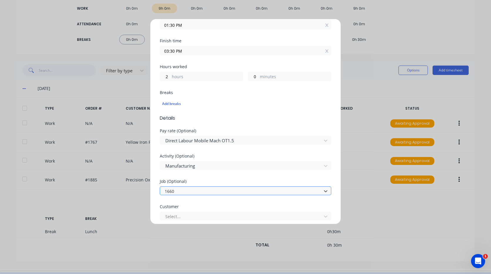
scroll to position [0, 0]
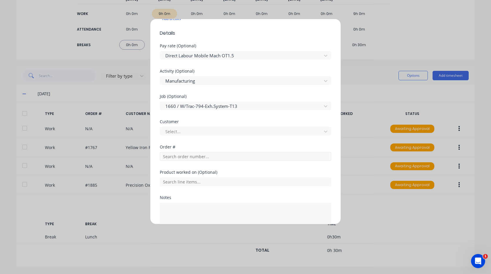
scroll to position [206, 0]
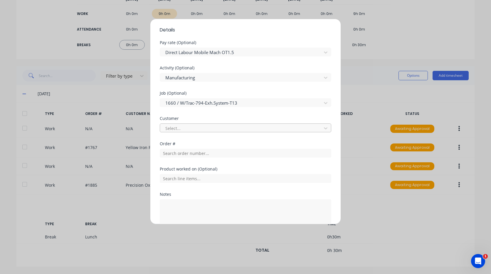
click at [184, 128] on div at bounding box center [242, 128] width 154 height 7
click at [195, 154] on input "text" at bounding box center [246, 153] width 172 height 9
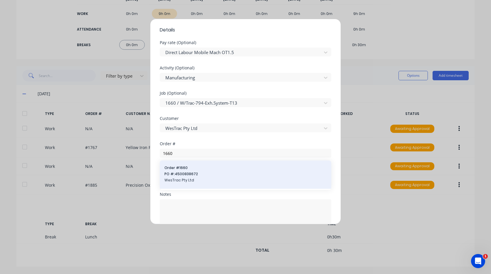
click at [205, 181] on span "WesTrac Pty Ltd" at bounding box center [246, 180] width 162 height 5
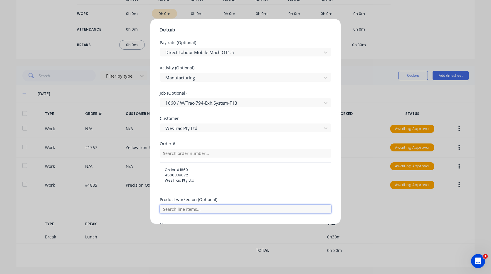
click at [205, 210] on input "text" at bounding box center [246, 209] width 172 height 9
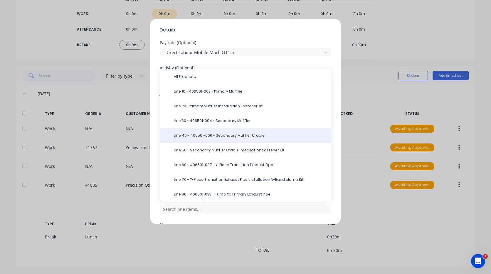
click at [239, 138] on span "Line 40 - 406501-006 - Secondary Muffler Cradle" at bounding box center [250, 135] width 153 height 5
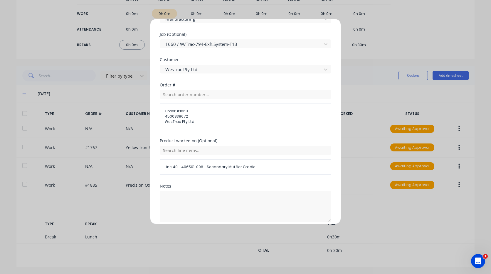
scroll to position [290, 0]
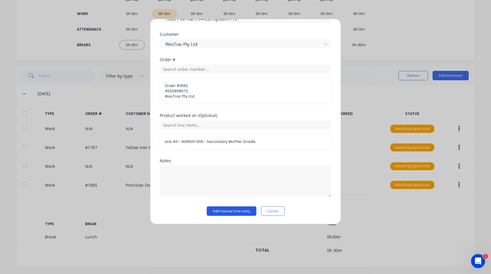
click at [224, 211] on button "Add manual time entry" at bounding box center [232, 210] width 50 height 9
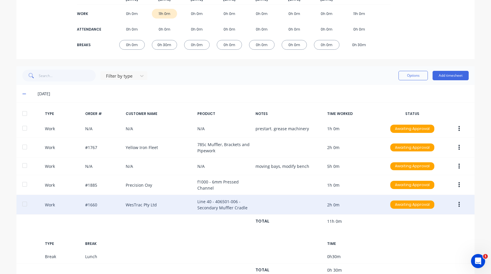
click at [458, 206] on button "button" at bounding box center [460, 204] width 14 height 11
click at [437, 205] on div "Duplicate" at bounding box center [438, 206] width 45 height 9
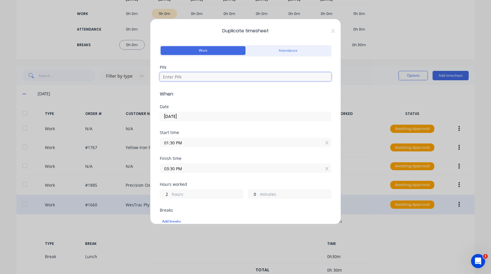
click at [189, 76] on input at bounding box center [246, 76] width 172 height 9
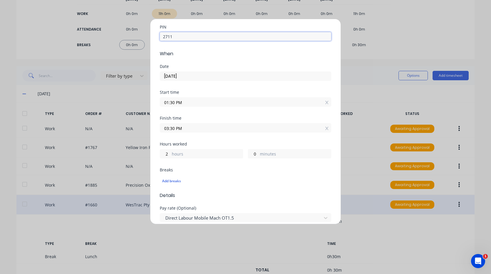
scroll to position [59, 0]
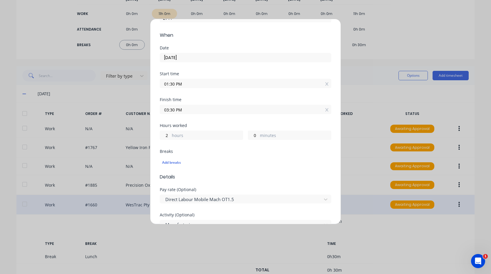
click at [181, 85] on input "01:30 PM" at bounding box center [245, 83] width 171 height 9
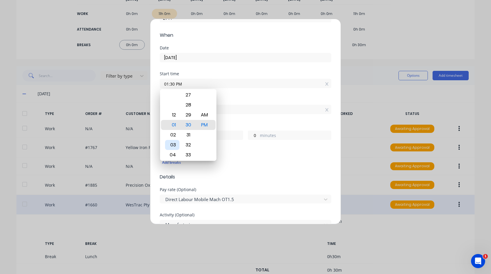
click at [176, 143] on div "03" at bounding box center [172, 145] width 14 height 10
click at [233, 123] on div "Finish time 03:30 PM" at bounding box center [246, 111] width 172 height 26
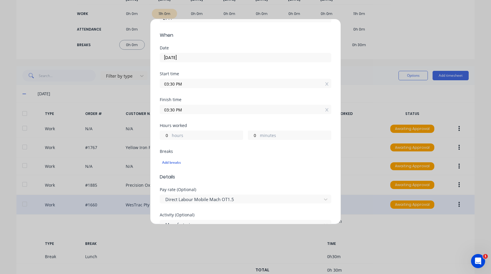
click at [192, 109] on input "03:30 PM" at bounding box center [245, 109] width 171 height 9
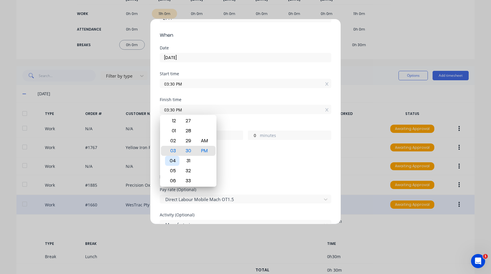
click at [175, 160] on div "04" at bounding box center [172, 161] width 14 height 10
click at [230, 120] on div "Finish time 04:30 PM" at bounding box center [246, 111] width 172 height 26
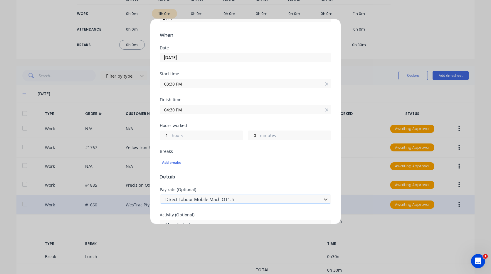
click at [234, 199] on div at bounding box center [242, 199] width 154 height 7
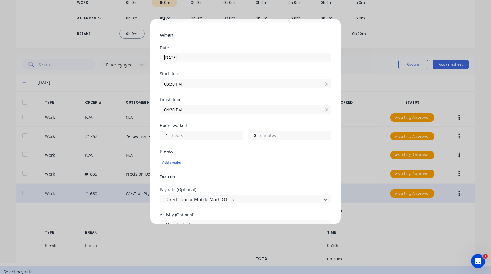
scroll to position [14, 0]
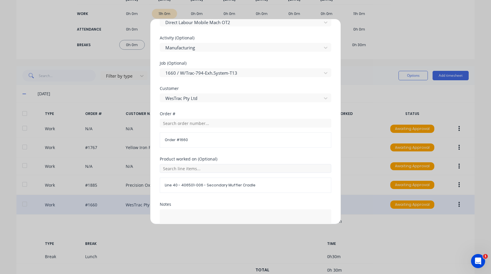
scroll to position [279, 0]
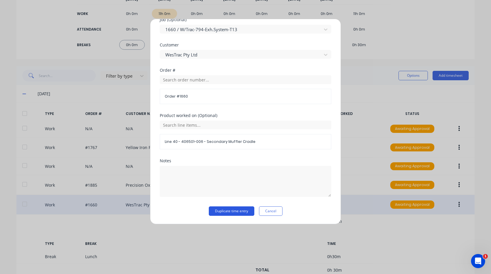
click at [231, 212] on button "Duplicate time entry" at bounding box center [232, 210] width 46 height 9
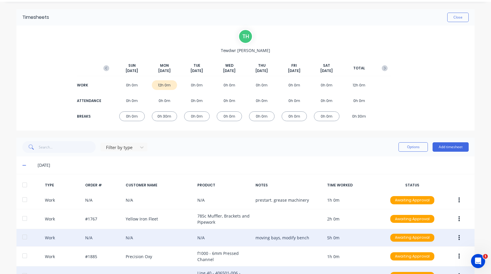
scroll to position [0, 0]
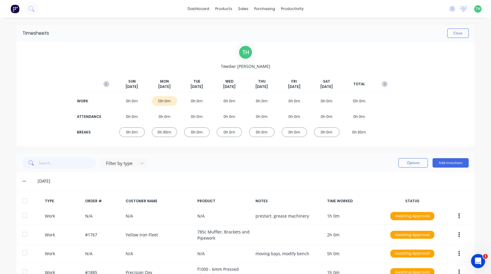
click at [23, 182] on icon at bounding box center [24, 181] width 4 height 4
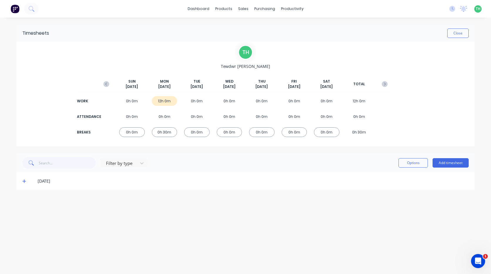
click at [24, 180] on icon at bounding box center [24, 182] width 4 height 4
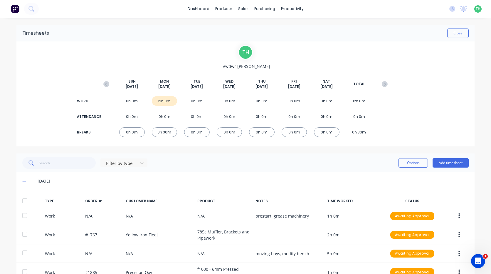
click at [23, 183] on icon at bounding box center [24, 181] width 4 height 4
